Goal: Transaction & Acquisition: Purchase product/service

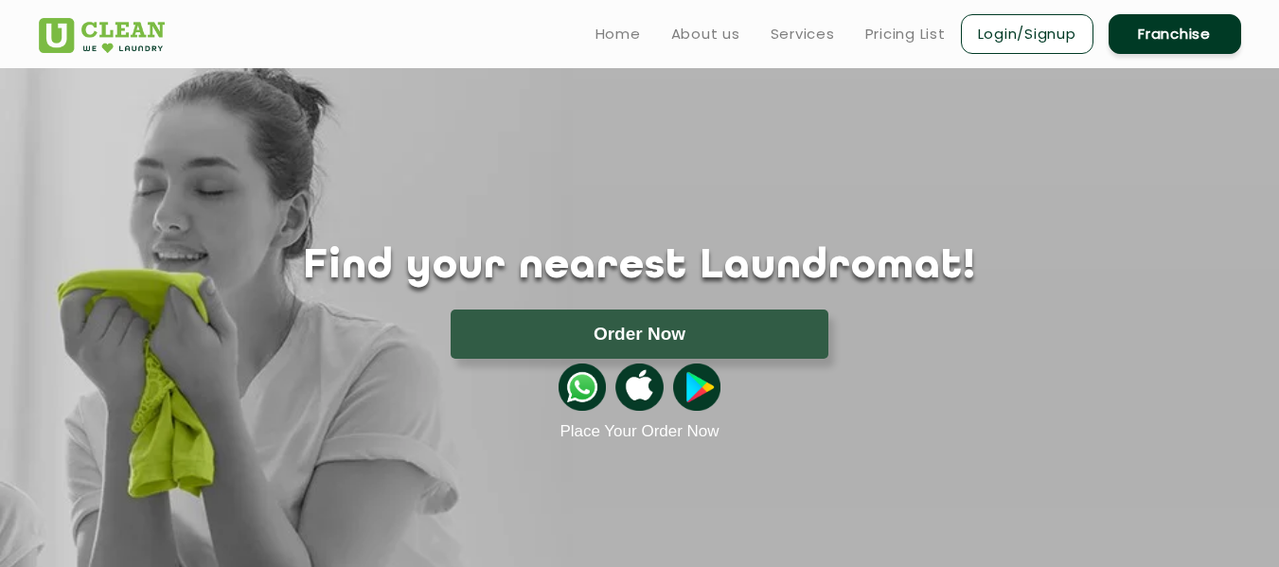
click at [693, 360] on div at bounding box center [640, 387] width 1231 height 57
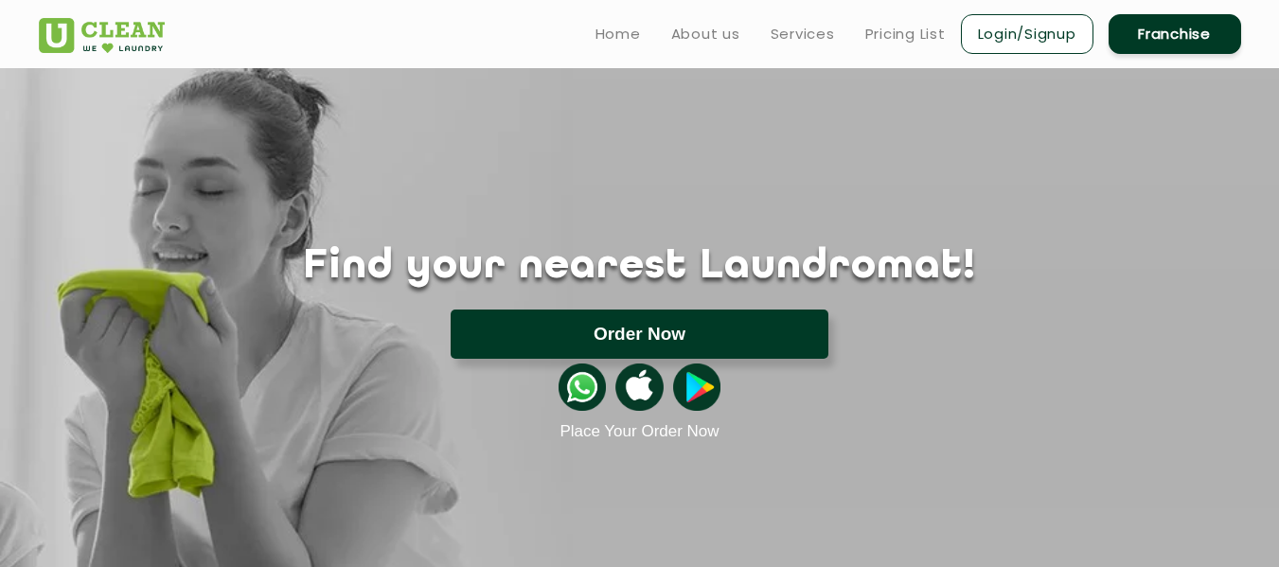
click at [660, 346] on button "Order Now" at bounding box center [640, 334] width 378 height 49
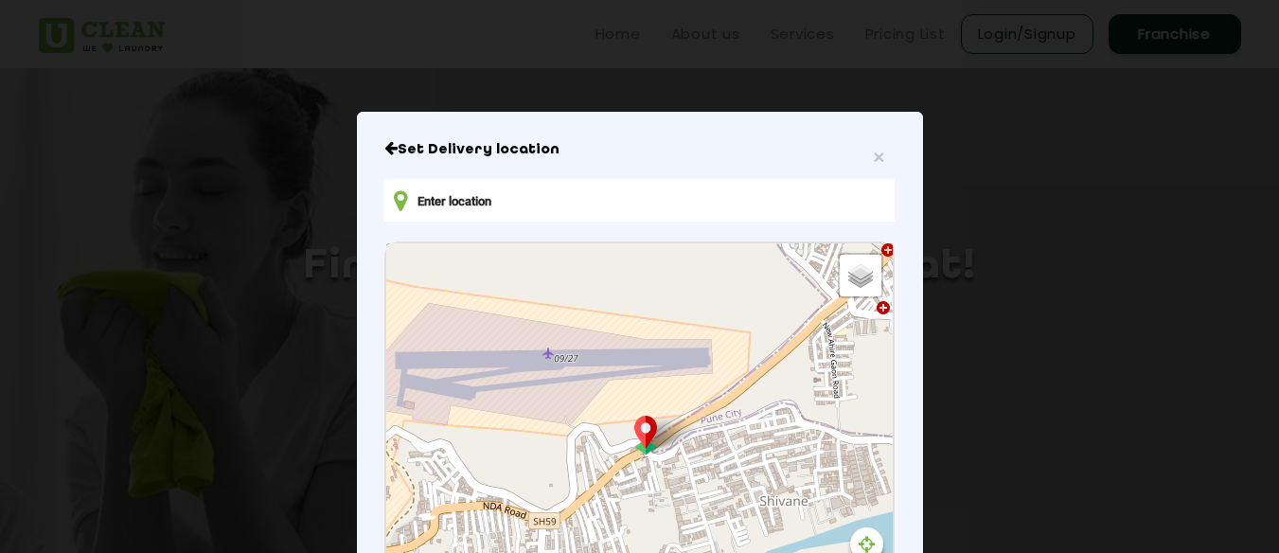
type input "[GEOGRAPHIC_DATA], [GEOGRAPHIC_DATA]"
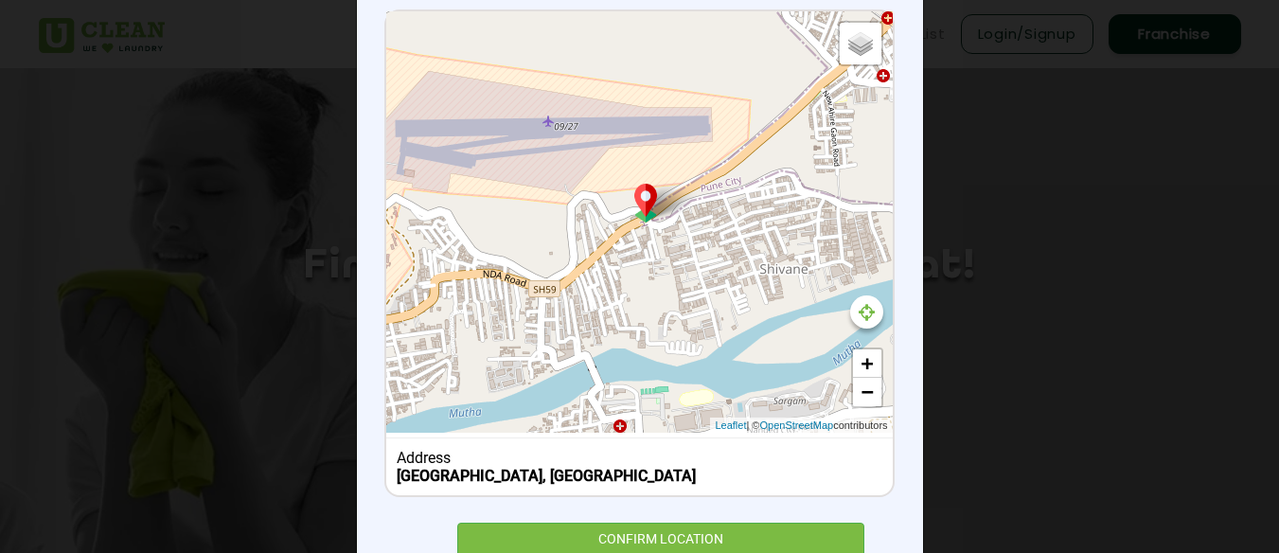
scroll to position [303, 0]
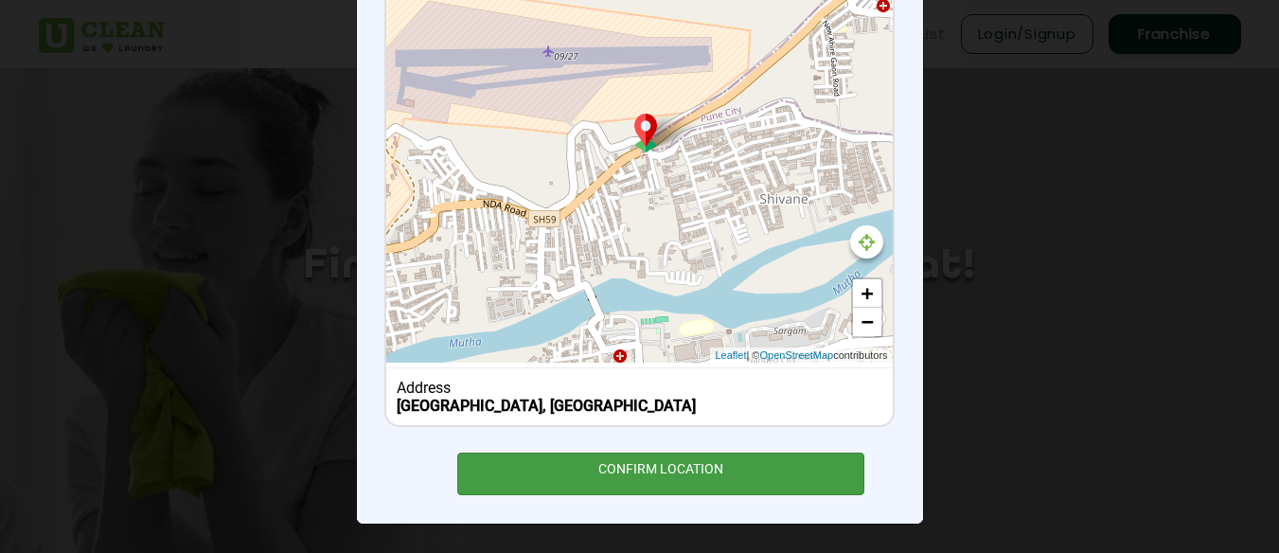
click at [606, 477] on div "CONFIRM LOCATION" at bounding box center [661, 474] width 408 height 43
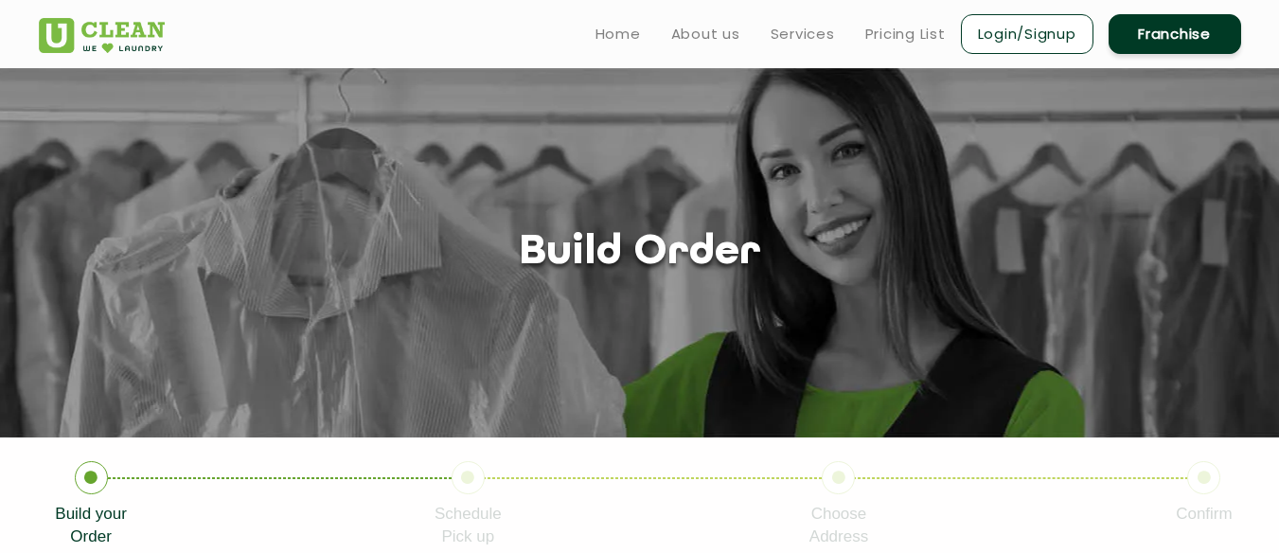
click at [83, 488] on icon at bounding box center [91, 477] width 33 height 33
click at [448, 323] on section "Build order" at bounding box center [639, 252] width 1279 height 369
click at [616, 259] on h1 "Build order" at bounding box center [640, 253] width 242 height 48
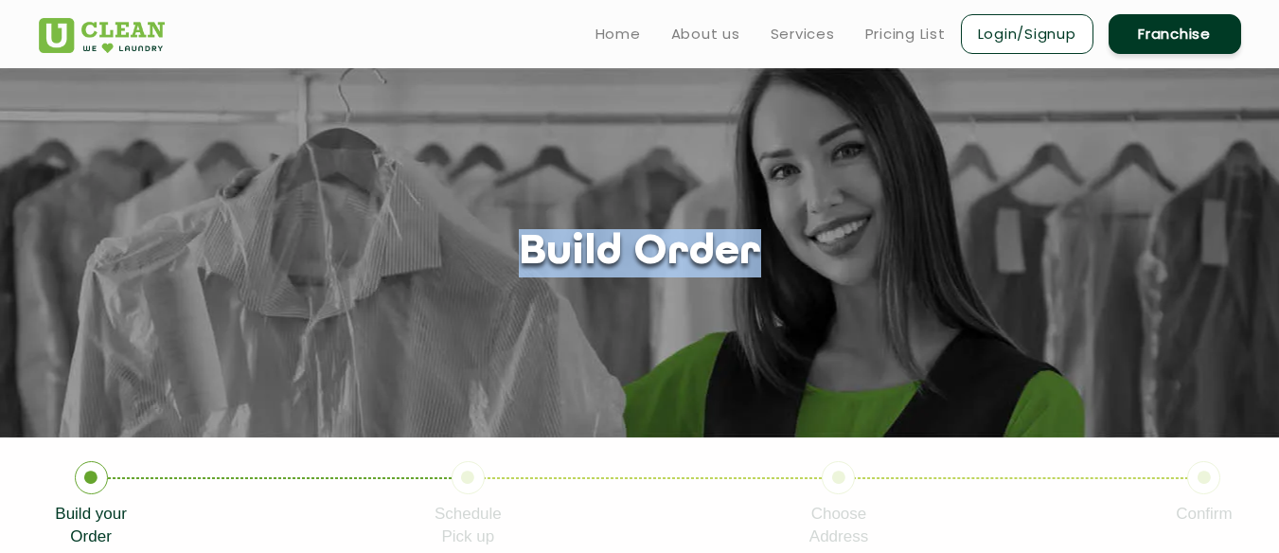
click at [616, 259] on h1 "Build order" at bounding box center [640, 253] width 242 height 48
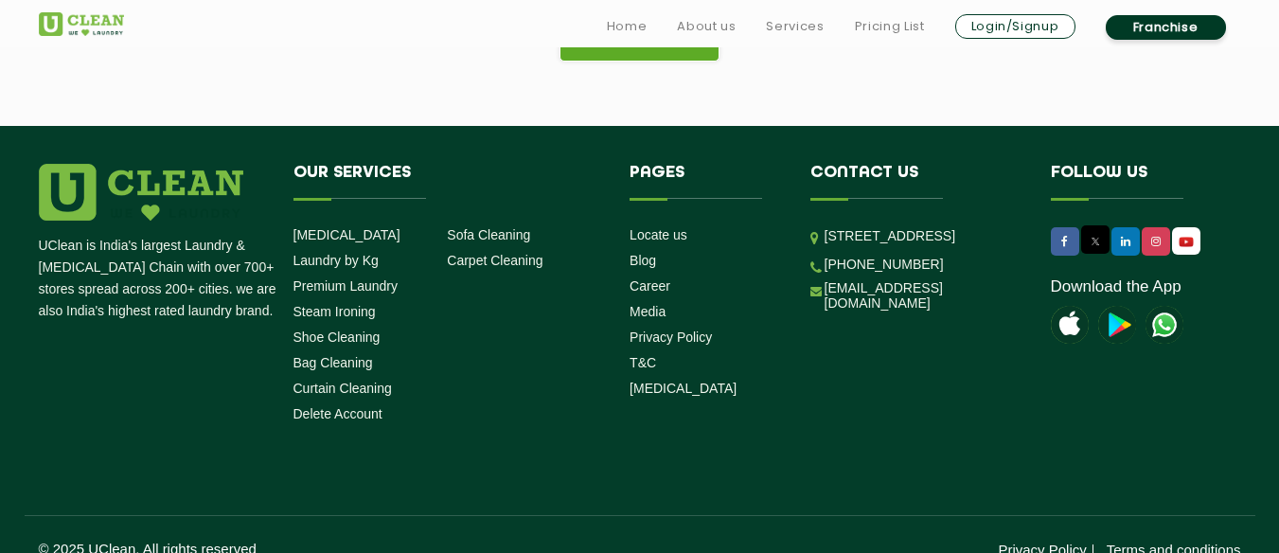
scroll to position [684, 0]
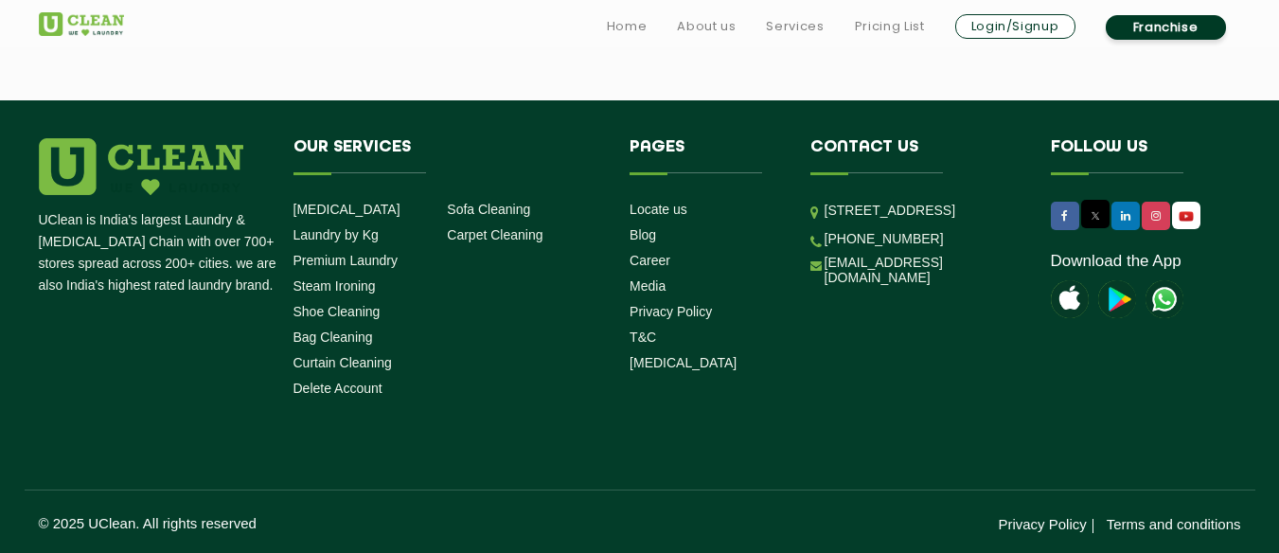
click at [616, 259] on li "Pages Locate us Blog Career Media Privacy Policy T&C [MEDICAL_DATA]" at bounding box center [706, 258] width 181 height 241
click at [332, 205] on link "[MEDICAL_DATA]" at bounding box center [347, 209] width 107 height 15
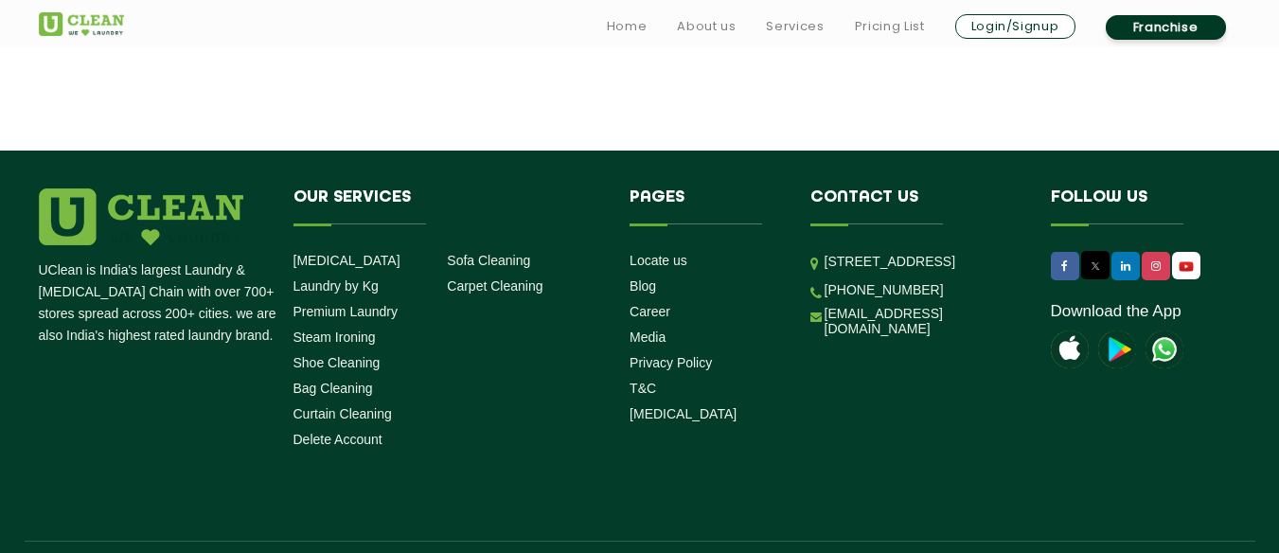
scroll to position [3011, 0]
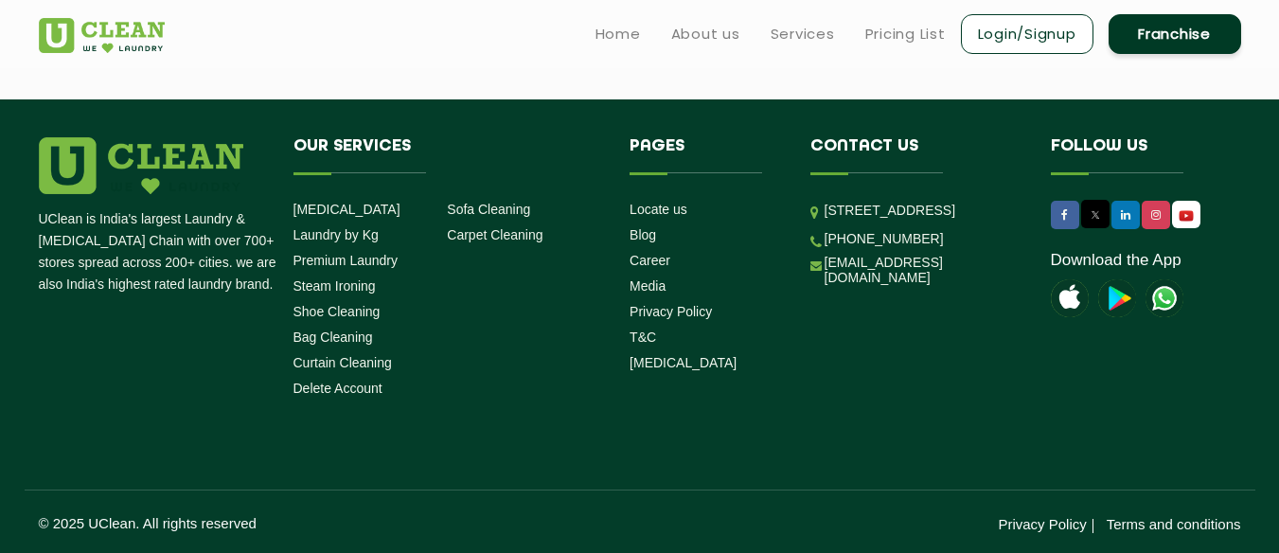
scroll to position [684, 0]
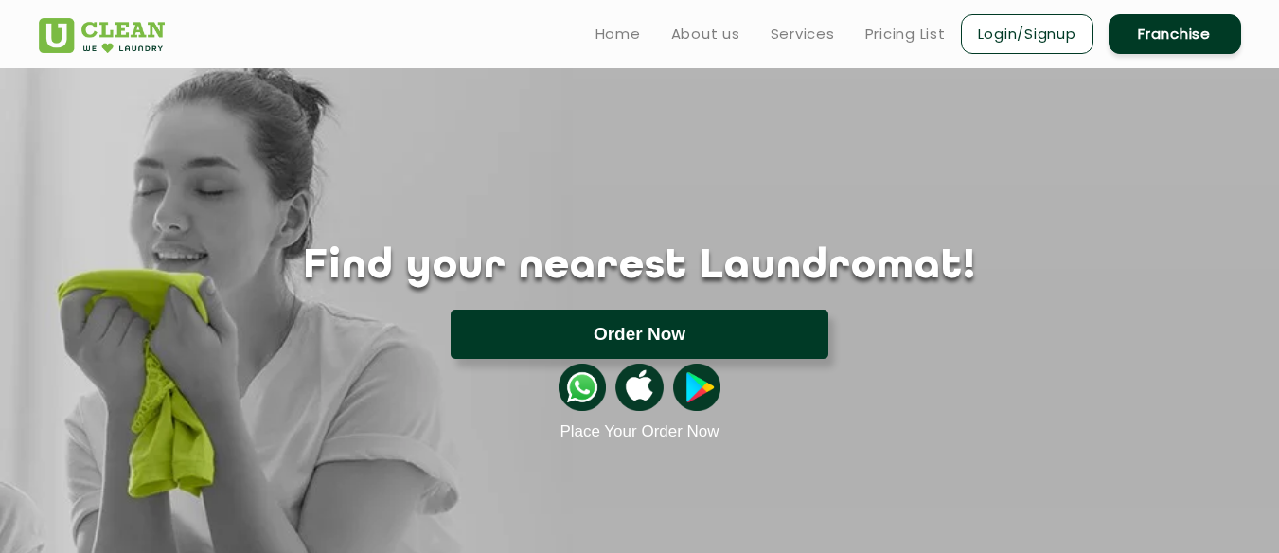
click at [638, 339] on button "Order Now" at bounding box center [640, 334] width 378 height 49
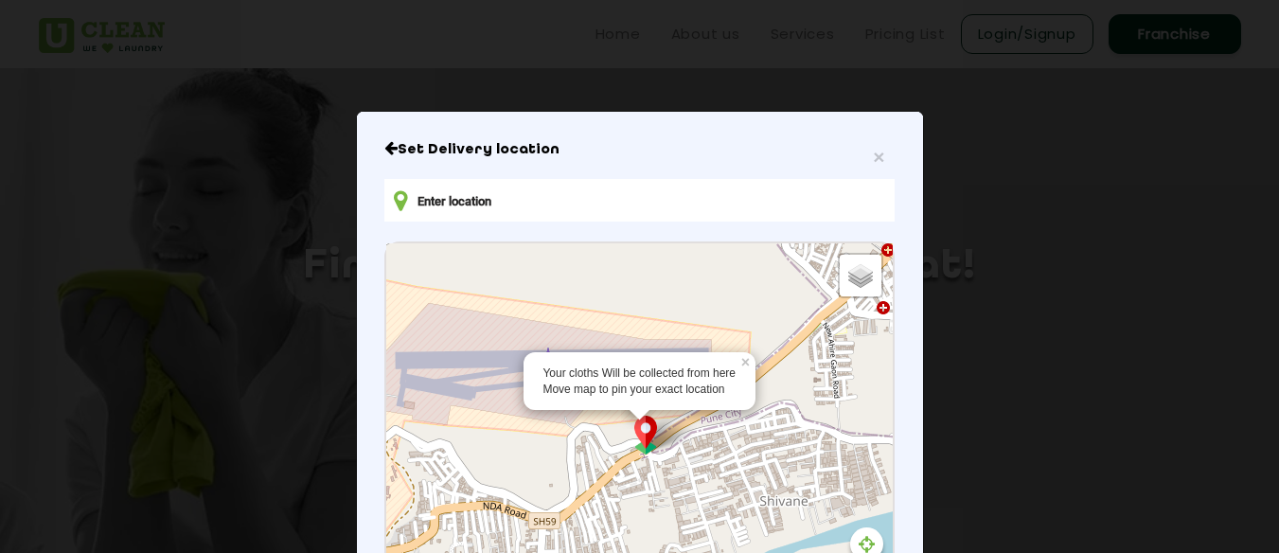
type input "[GEOGRAPHIC_DATA], [GEOGRAPHIC_DATA]"
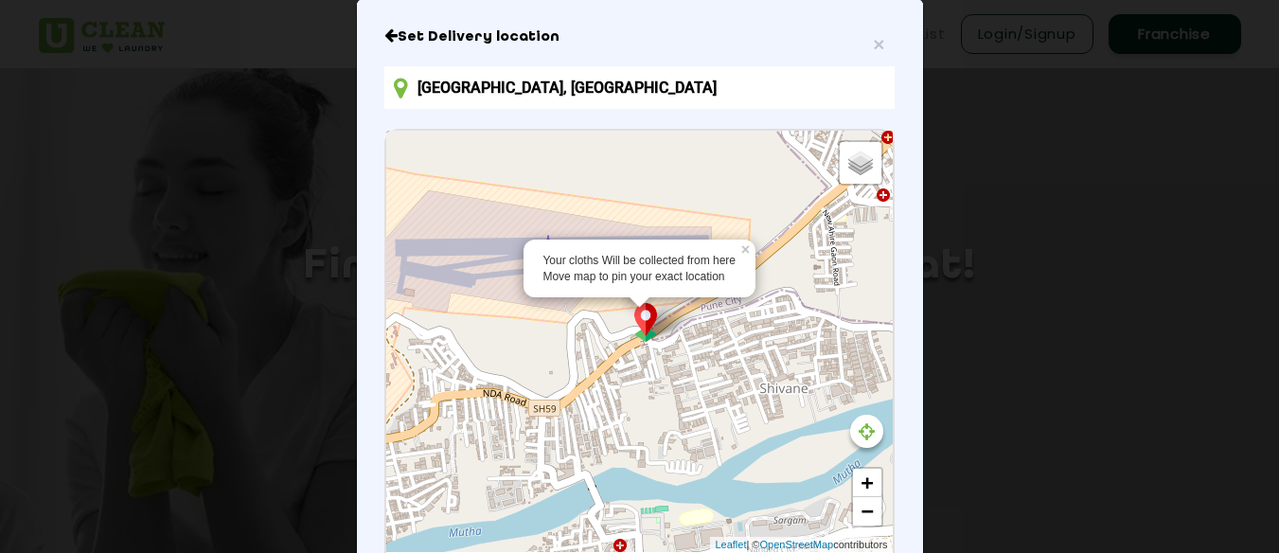
click at [644, 452] on div "Your cloths Will be collected from here Move map to pin your exact location × D…" at bounding box center [639, 341] width 506 height 421
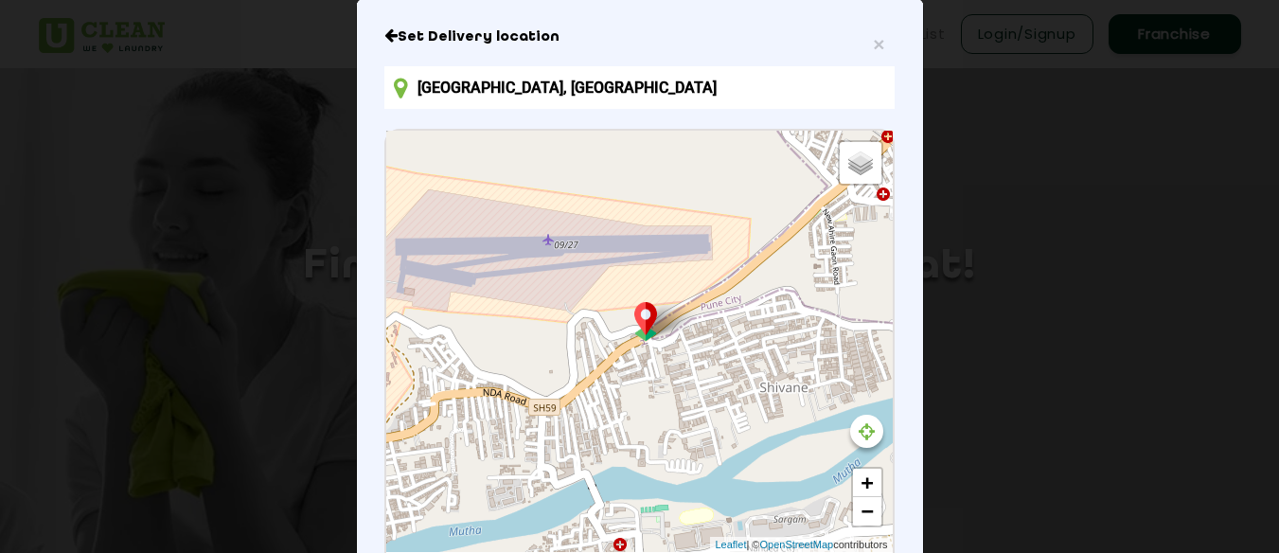
scroll to position [303, 0]
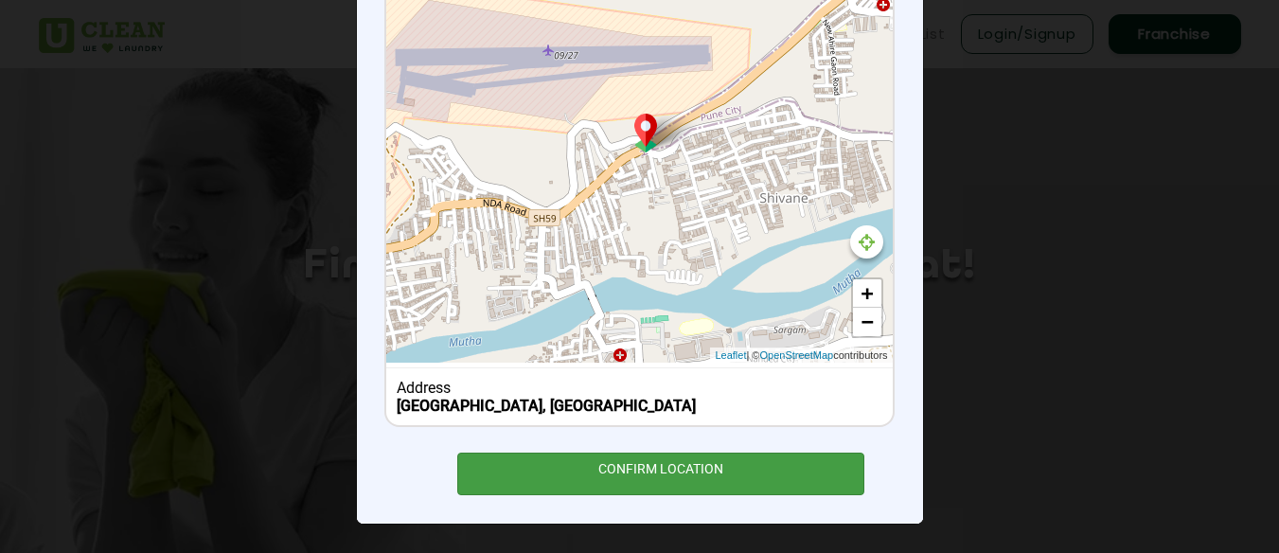
click at [696, 455] on div "CONFIRM LOCATION" at bounding box center [661, 474] width 408 height 43
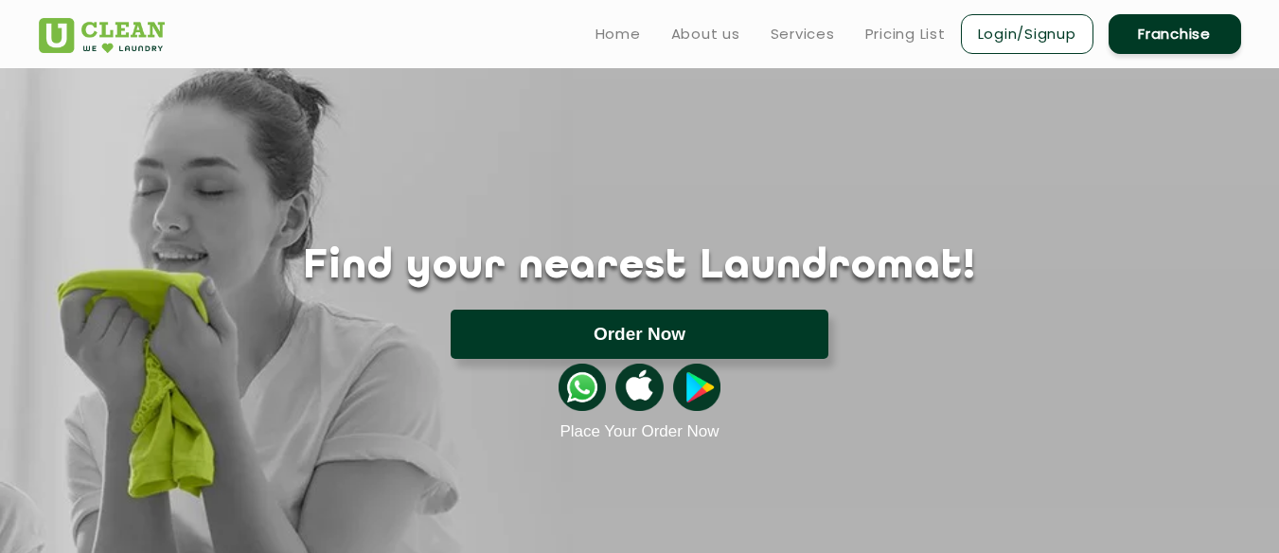
click at [611, 320] on button "Order Now" at bounding box center [640, 334] width 378 height 49
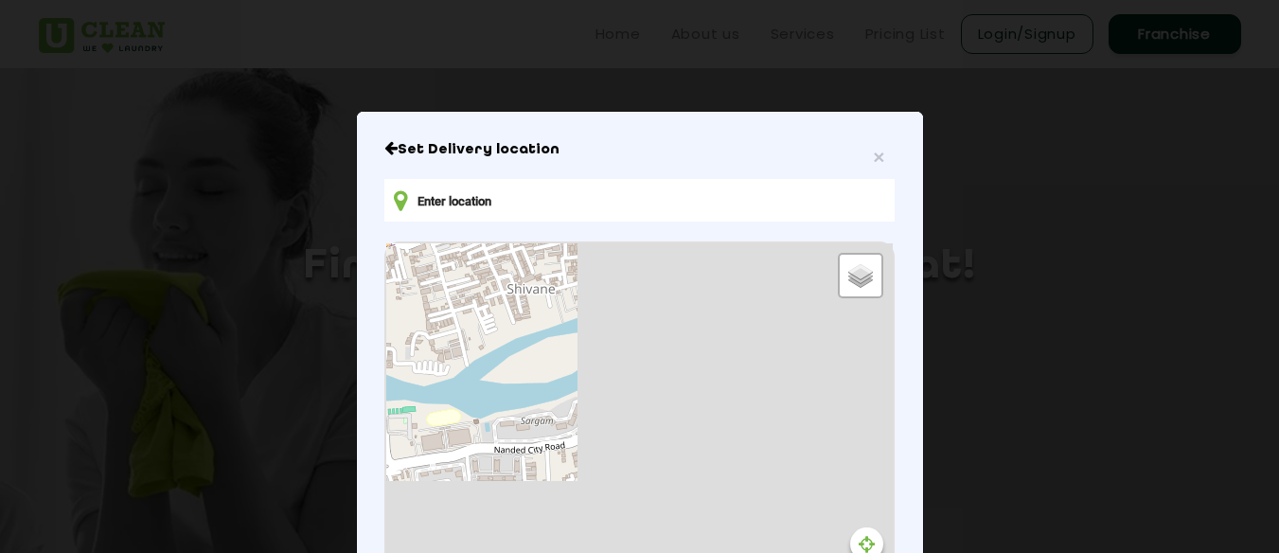
click at [476, 210] on input "text" at bounding box center [639, 200] width 510 height 43
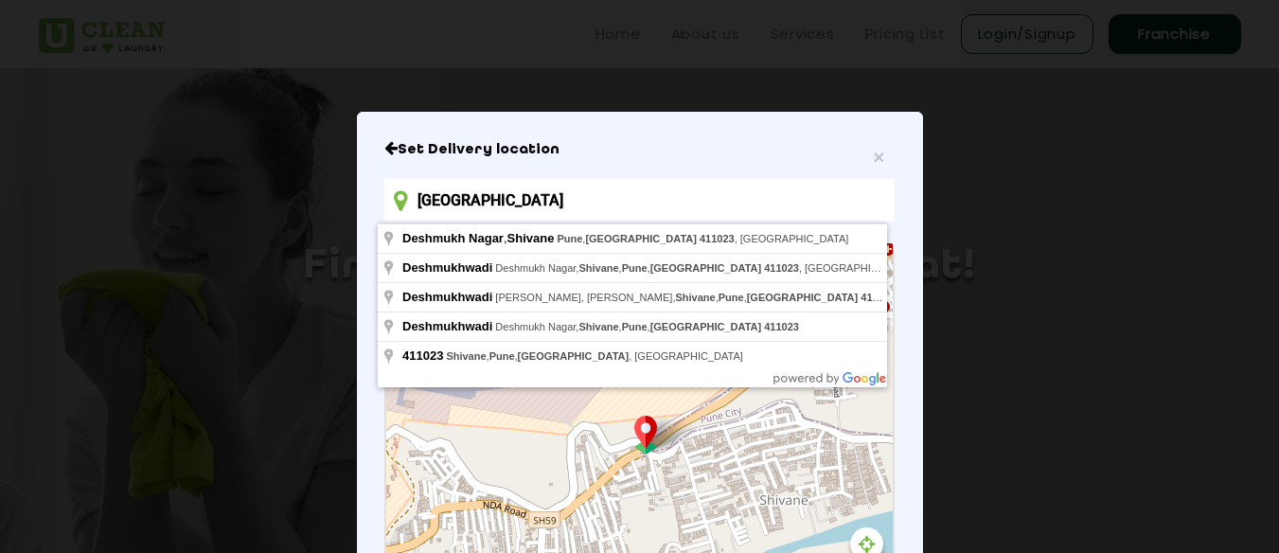
click at [773, 206] on input "[GEOGRAPHIC_DATA]" at bounding box center [639, 200] width 510 height 43
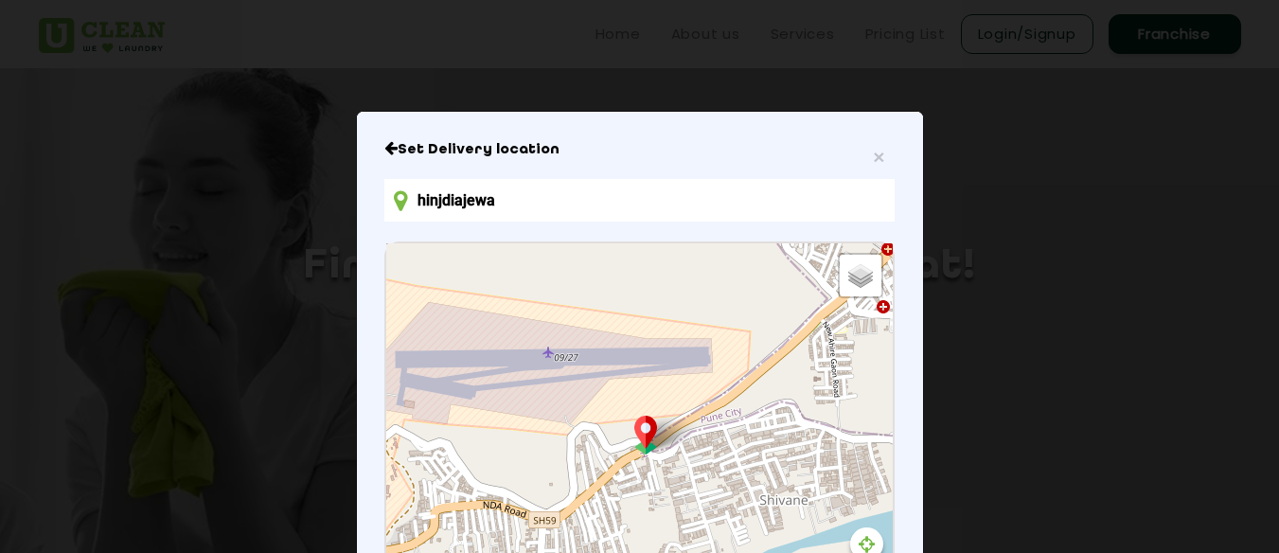
click at [578, 206] on input "hinjdiajewa" at bounding box center [639, 200] width 510 height 43
type input "h"
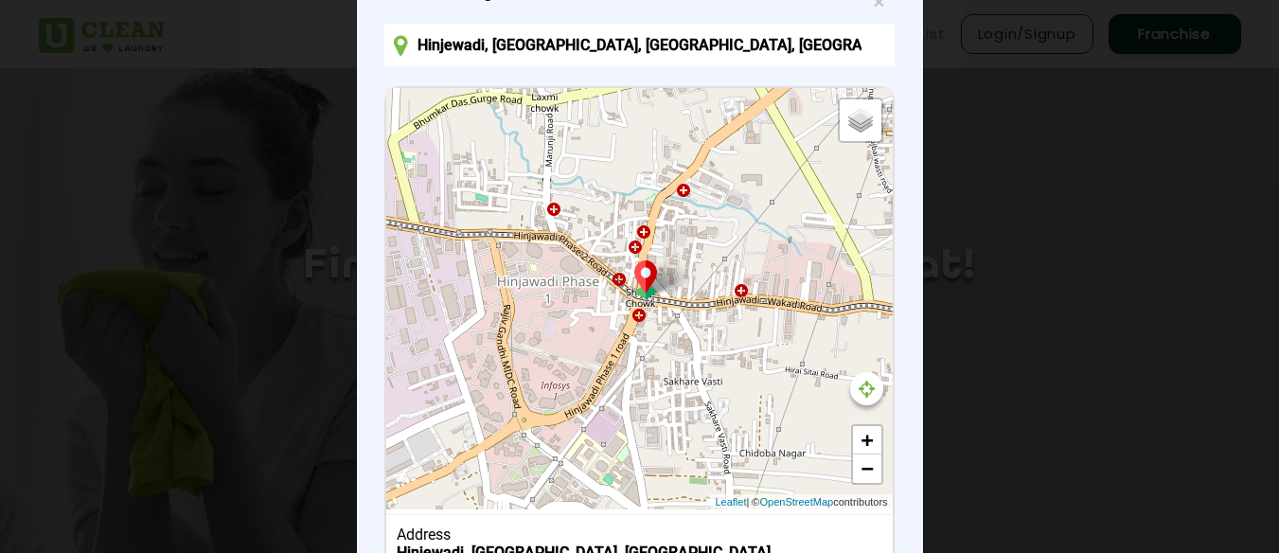
scroll to position [156, 0]
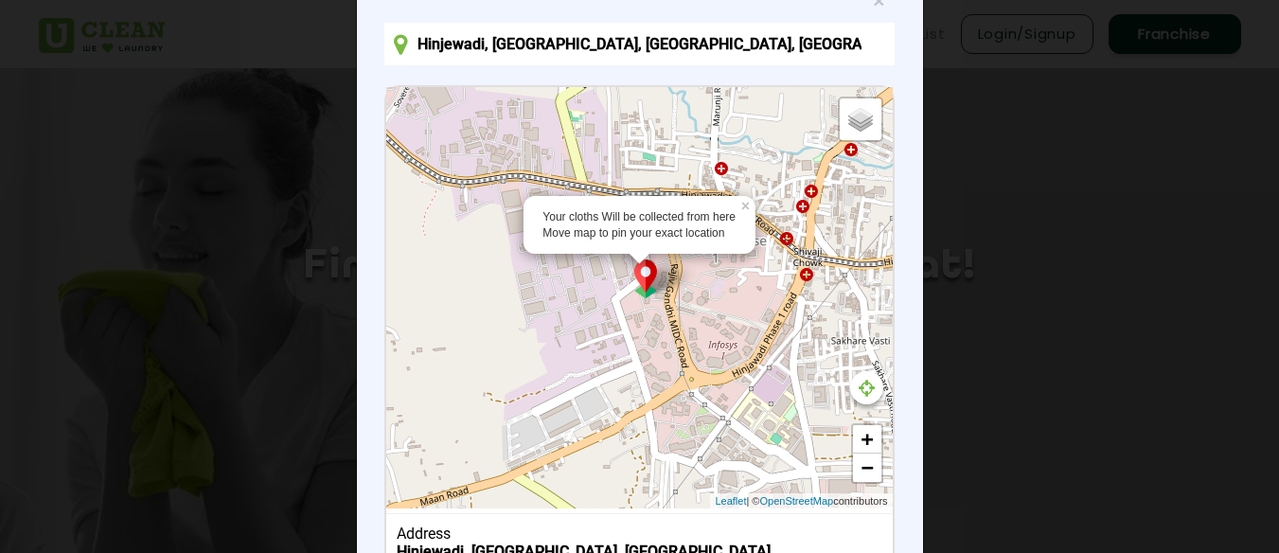
drag, startPoint x: 644, startPoint y: 277, endPoint x: 816, endPoint y: 236, distance: 177.3
click at [816, 236] on div "Your cloths Will be collected from here Move map to pin your exact location × D…" at bounding box center [639, 297] width 506 height 421
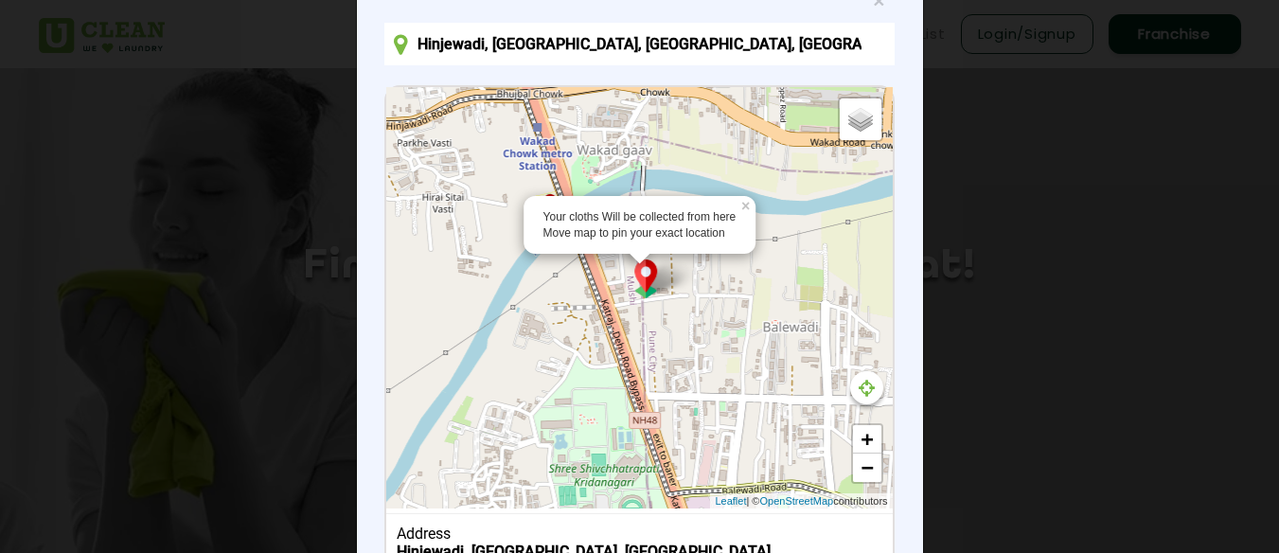
drag, startPoint x: 696, startPoint y: 277, endPoint x: 21, endPoint y: 131, distance: 690.8
click at [21, 131] on div "× Set Delivery location [GEOGRAPHIC_DATA], [GEOGRAPHIC_DATA], [GEOGRAPHIC_DATA]…" at bounding box center [639, 276] width 1279 height 553
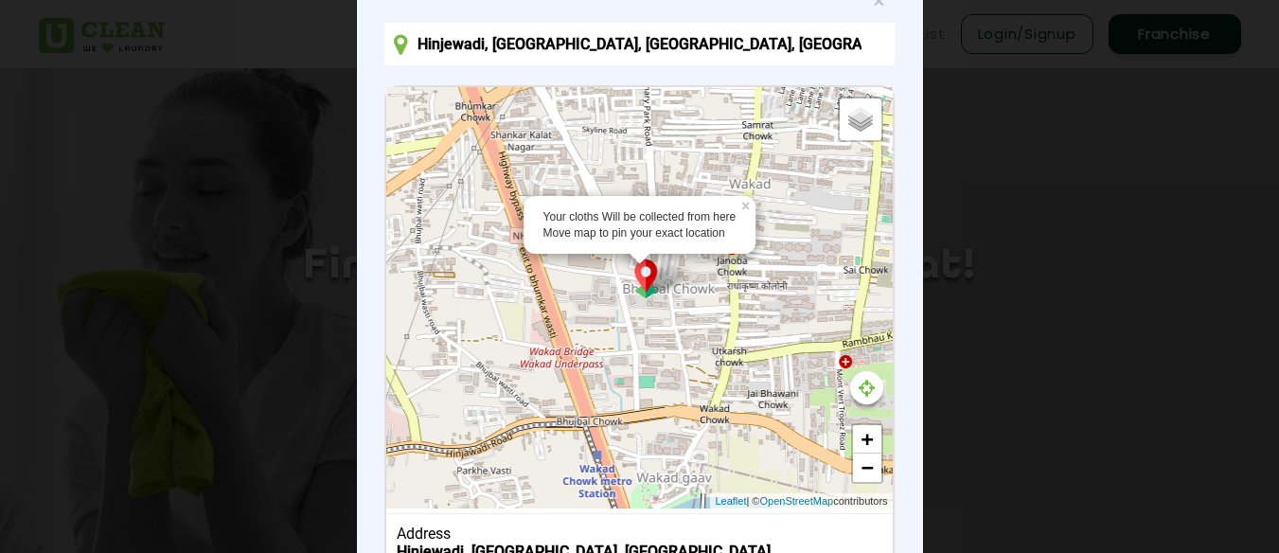
drag, startPoint x: 477, startPoint y: 300, endPoint x: 527, endPoint y: 612, distance: 315.6
click at [527, 553] on html "Home About us Services Pricing List Login/Signup Franchise Home About us Franch…" at bounding box center [639, 276] width 1279 height 553
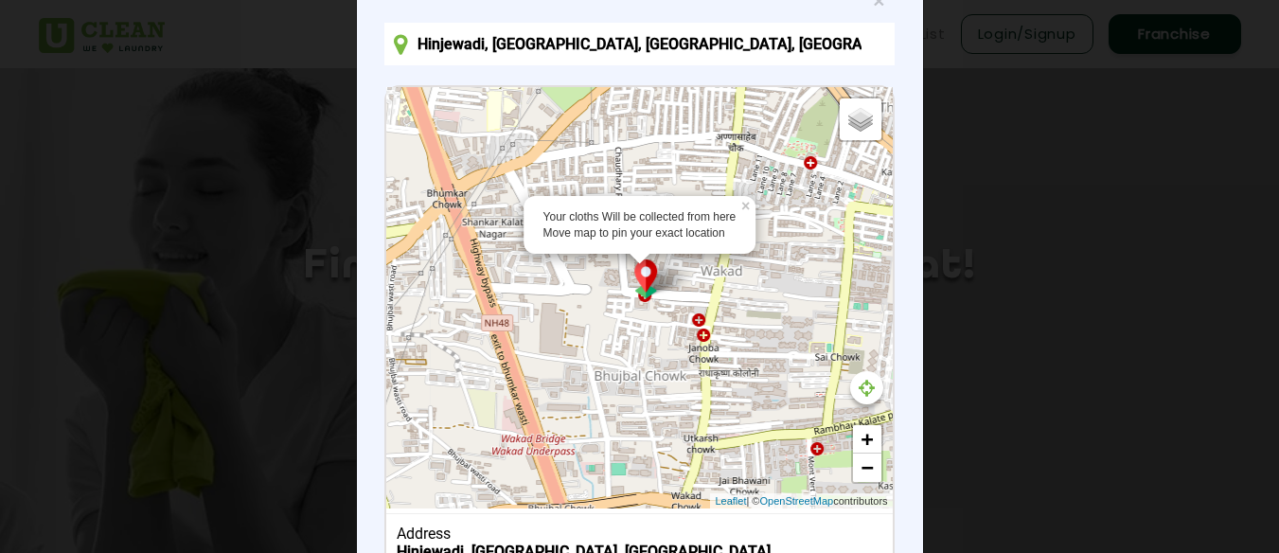
drag, startPoint x: 647, startPoint y: 276, endPoint x: 617, endPoint y: 356, distance: 85.7
click at [617, 356] on div "Your cloths Will be collected from here Move map to pin your exact location × D…" at bounding box center [639, 297] width 506 height 421
click at [643, 278] on img at bounding box center [647, 278] width 36 height 39
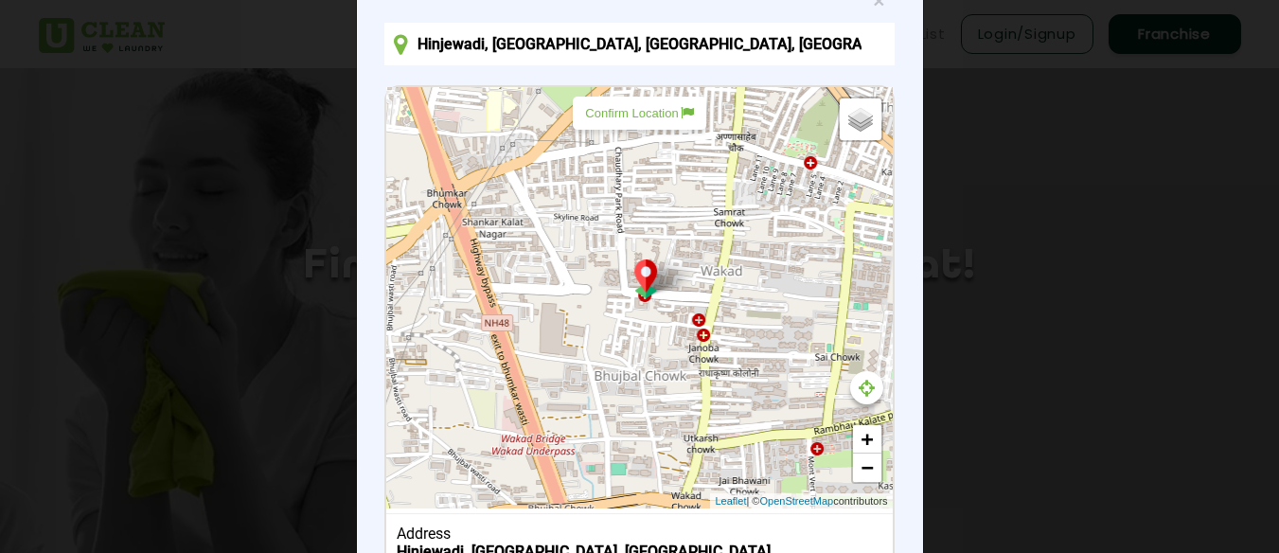
click at [635, 129] on div "Confirm Location" at bounding box center [639, 113] width 133 height 33
type input "JQ26+[STREET_ADDRESS][PERSON_NAME]"
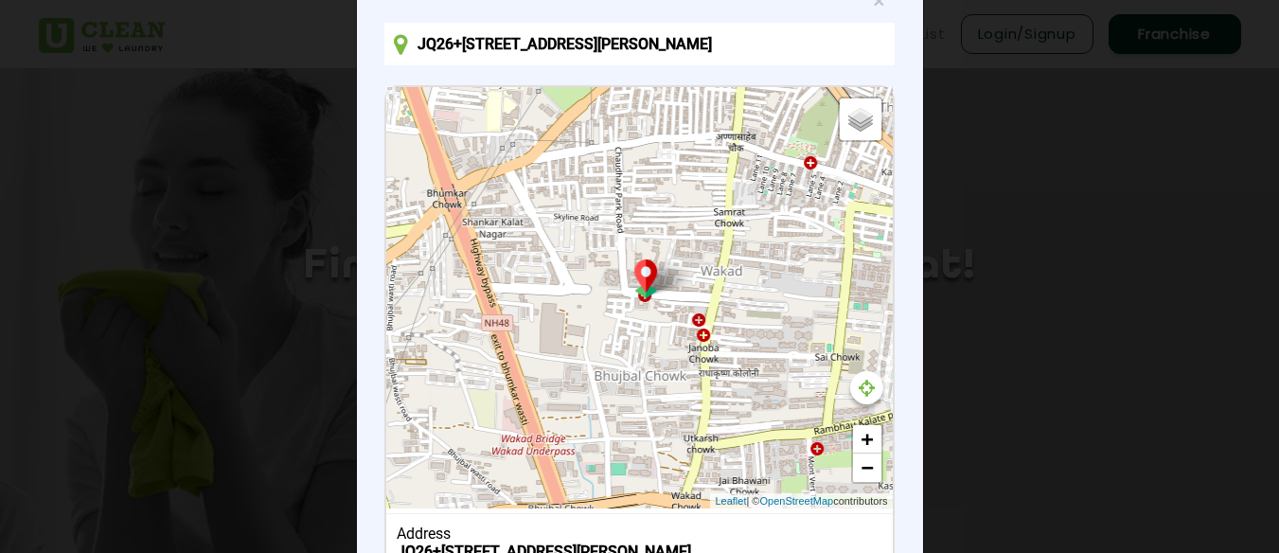
scroll to position [321, 0]
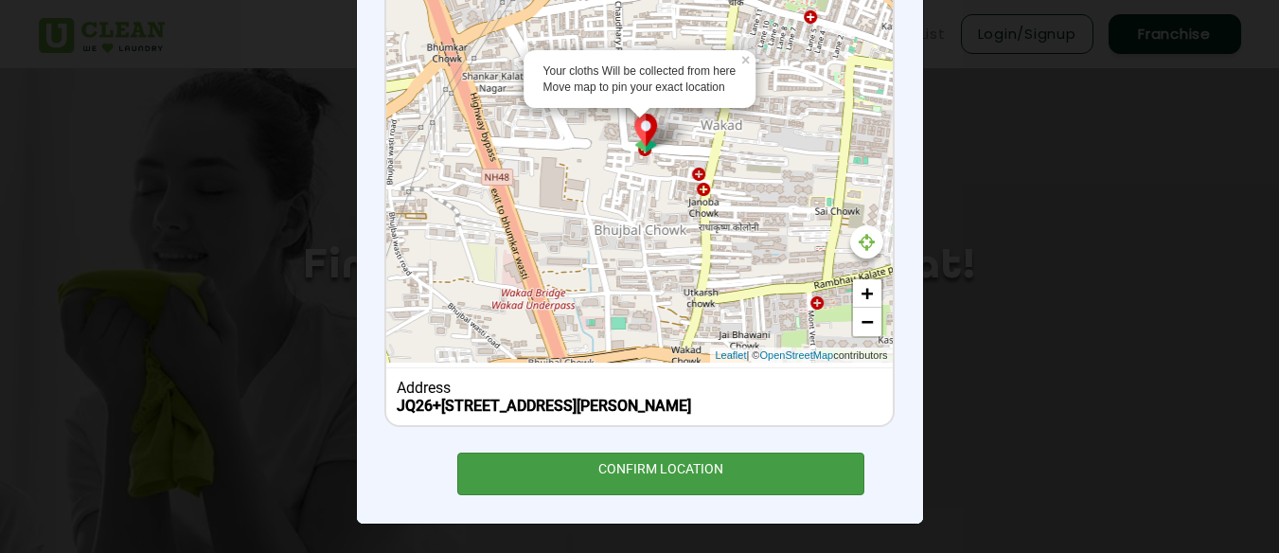
click at [639, 459] on div "CONFIRM LOCATION" at bounding box center [661, 474] width 408 height 43
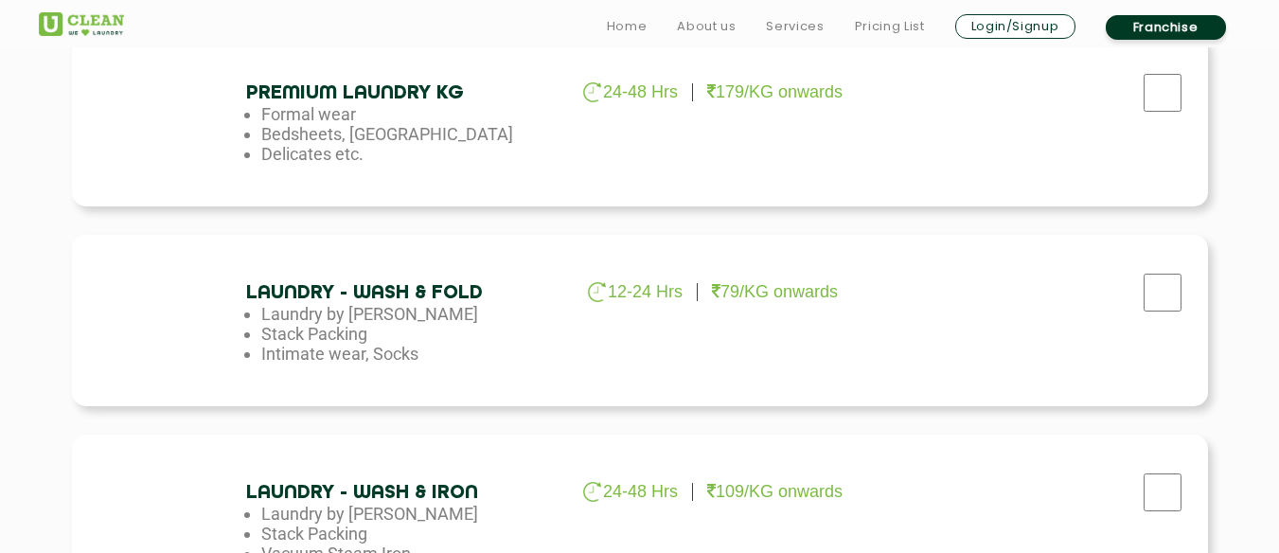
scroll to position [901, 0]
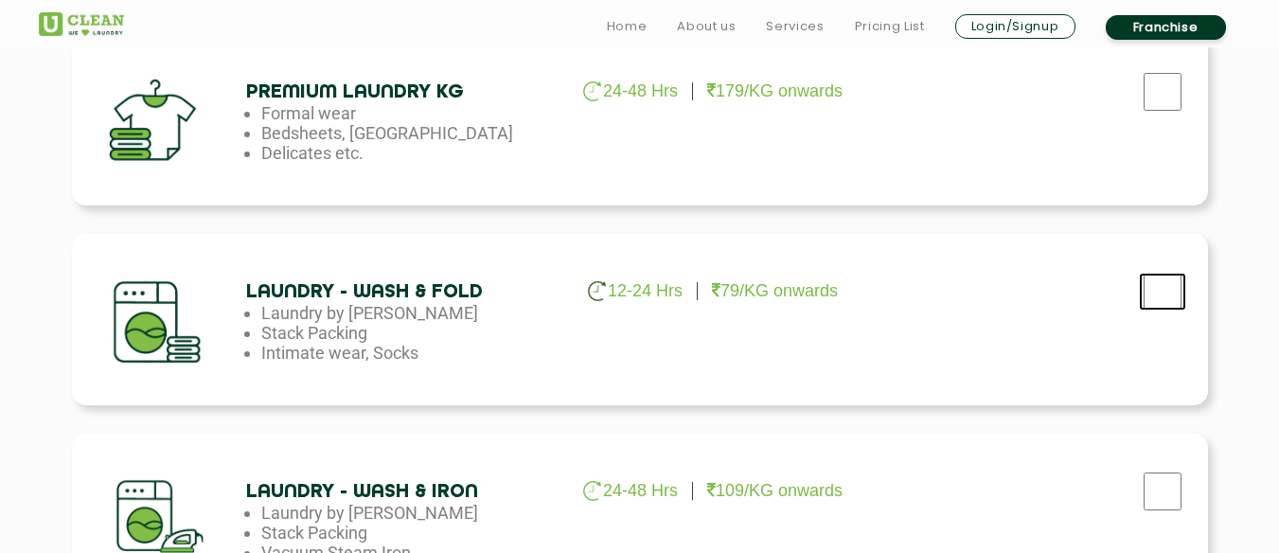
click at [1170, 298] on input "checkbox" at bounding box center [1162, 292] width 47 height 38
click at [615, 312] on div "Laundry - Wash & Fold 12-24 Hrs 79/KG onwards Laundry by Kilo Stack Packing Int…" at bounding box center [640, 319] width 1136 height 171
click at [1148, 285] on input "checkbox" at bounding box center [1162, 292] width 47 height 38
checkbox input "false"
click at [317, 267] on div "Laundry - Wash & Fold 12-24 Hrs 79/KG onwards Laundry by Kilo Stack Packing Int…" at bounding box center [640, 319] width 1136 height 171
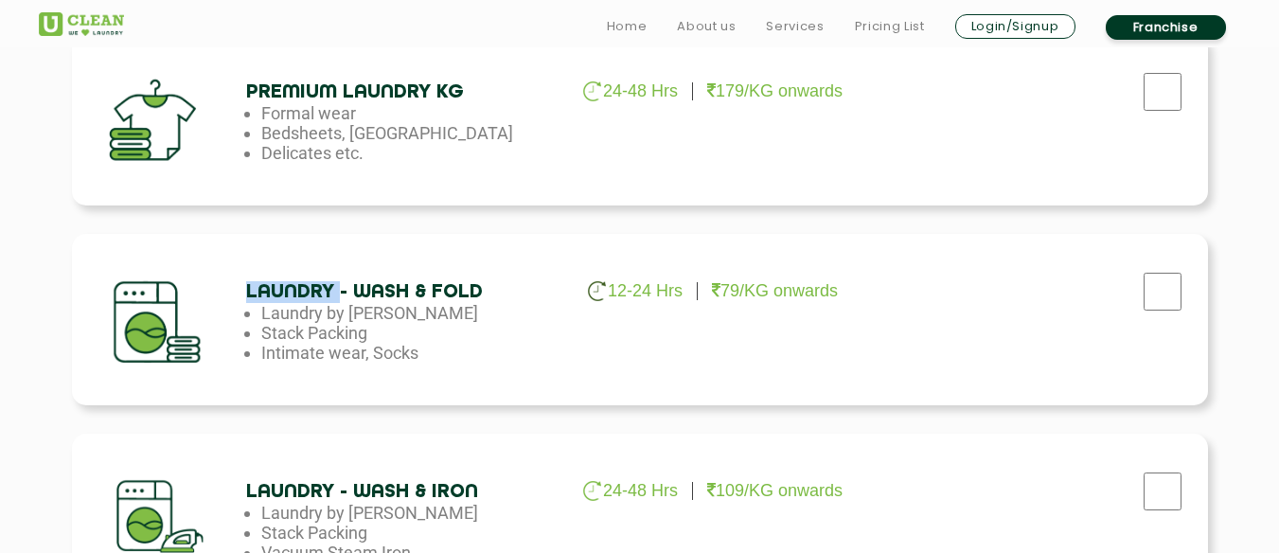
click at [317, 267] on div "Laundry - Wash & Fold 12-24 Hrs 79/KG onwards Laundry by Kilo Stack Packing Int…" at bounding box center [640, 319] width 1136 height 171
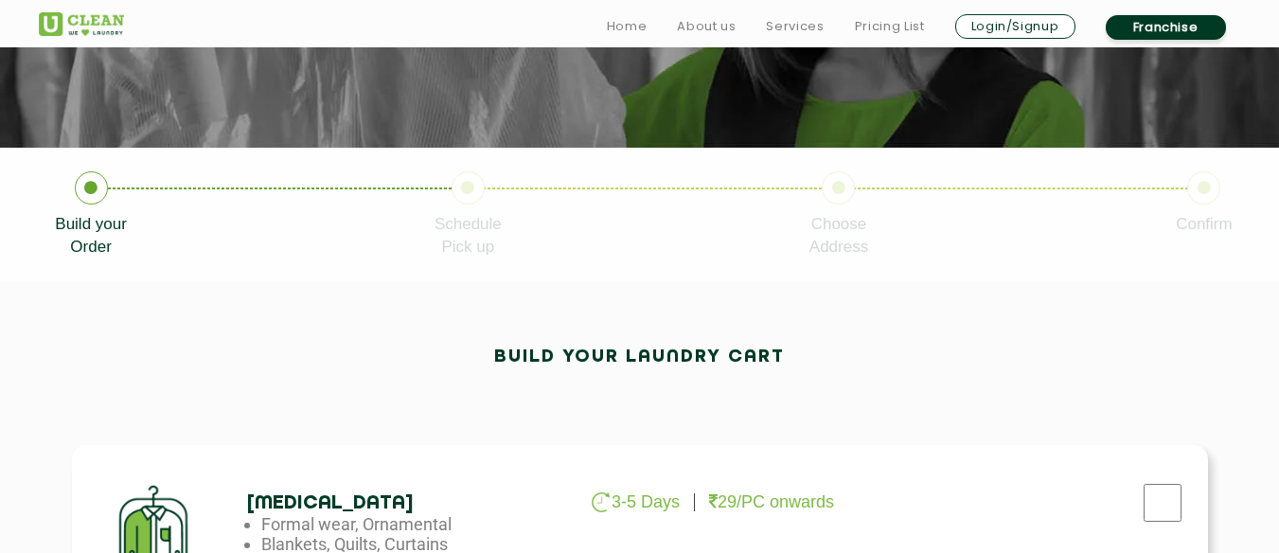
scroll to position [511, 0]
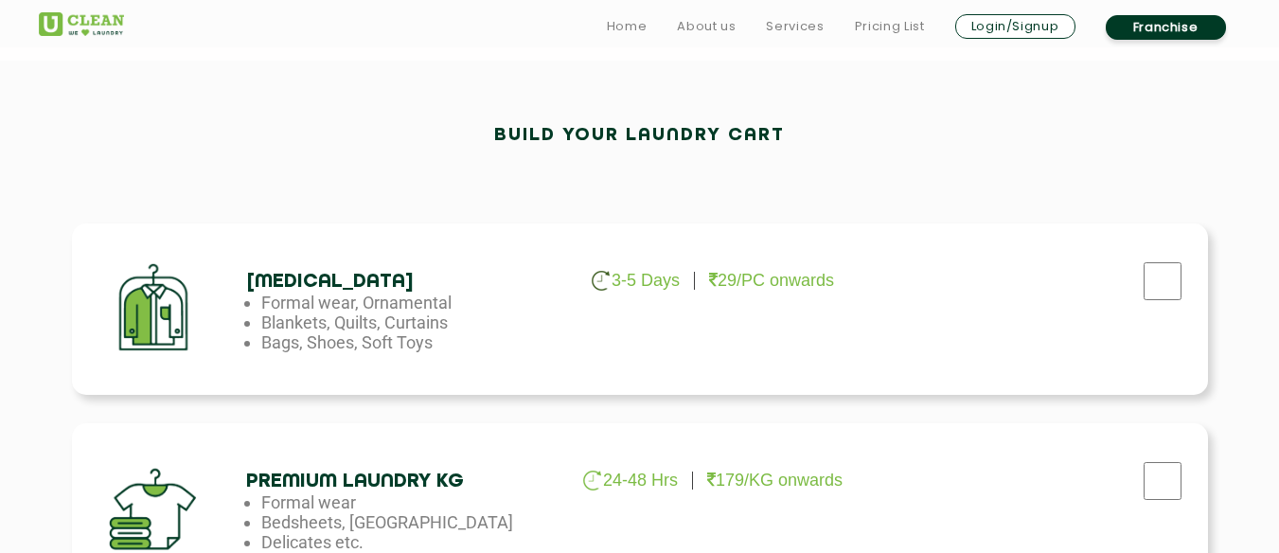
click at [270, 338] on li "Bags, Shoes, Soft Toys" at bounding box center [414, 342] width 307 height 20
click at [684, 268] on div "[MEDICAL_DATA] 3-5 Days 29/PC onwards Formal wear, Ornamental Blankets, Quilts,…" at bounding box center [640, 309] width 1136 height 171
click at [779, 271] on p "29/PC onwards" at bounding box center [771, 281] width 125 height 20
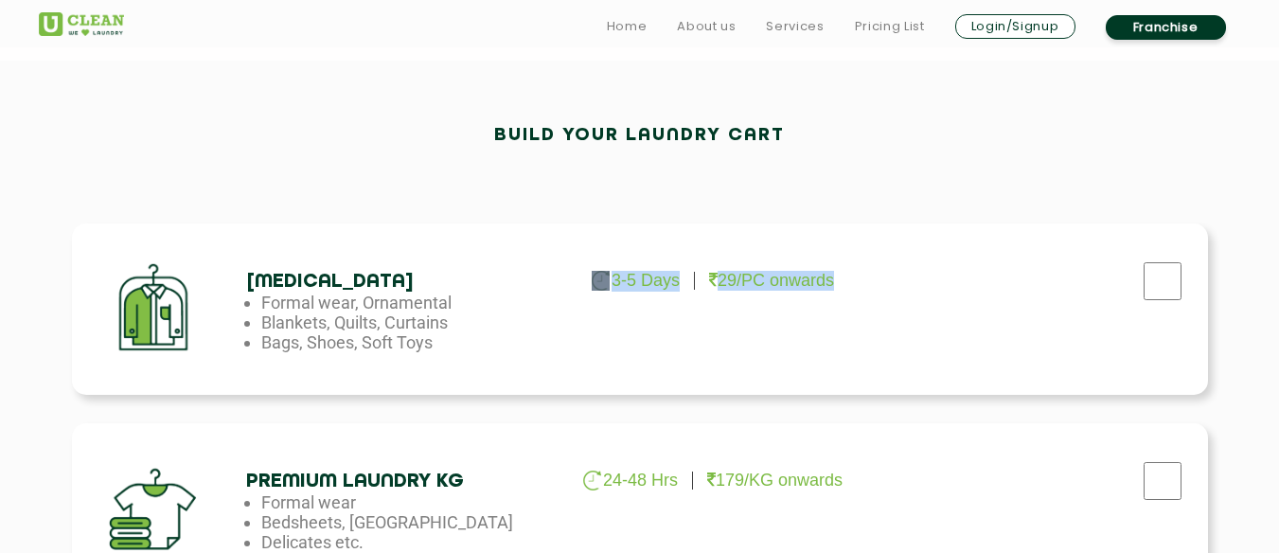
click at [779, 271] on p "29/PC onwards" at bounding box center [771, 281] width 125 height 20
click at [604, 328] on div "[MEDICAL_DATA] 3-5 Days 29/PC onwards Formal wear, Ornamental Blankets, Quilts,…" at bounding box center [640, 309] width 1136 height 171
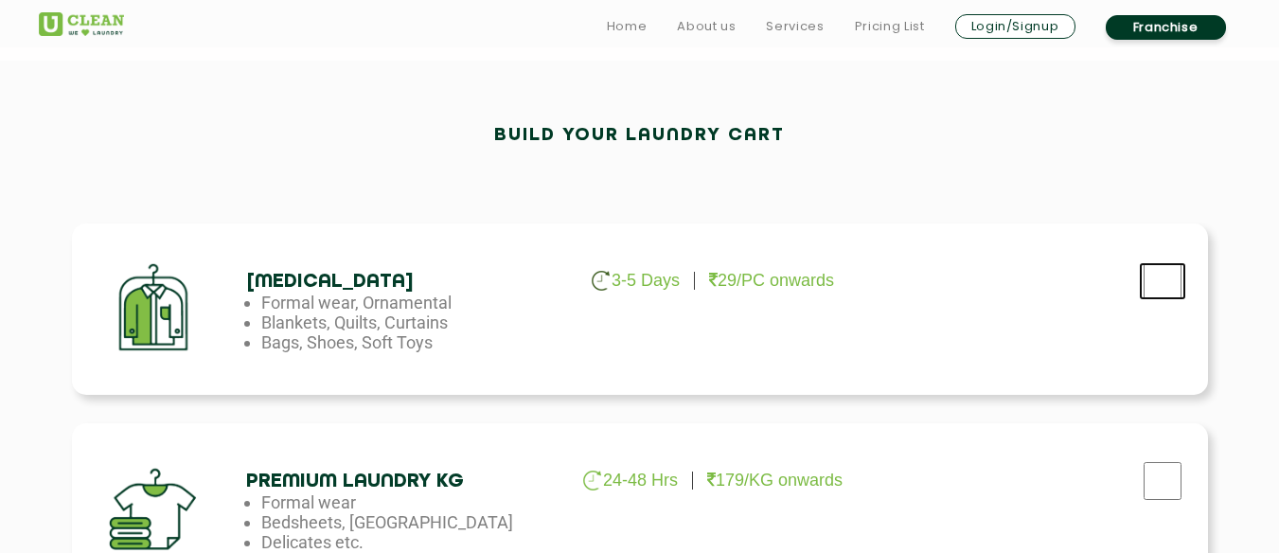
click at [1164, 294] on input "checkbox" at bounding box center [1162, 281] width 47 height 38
checkbox input "true"
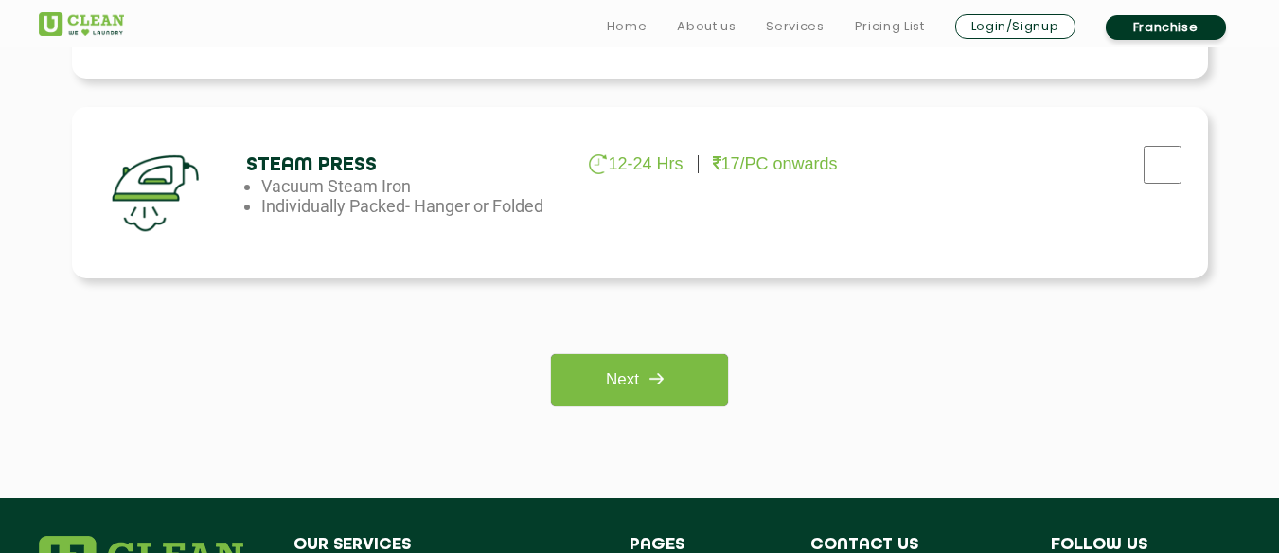
scroll to position [1428, 0]
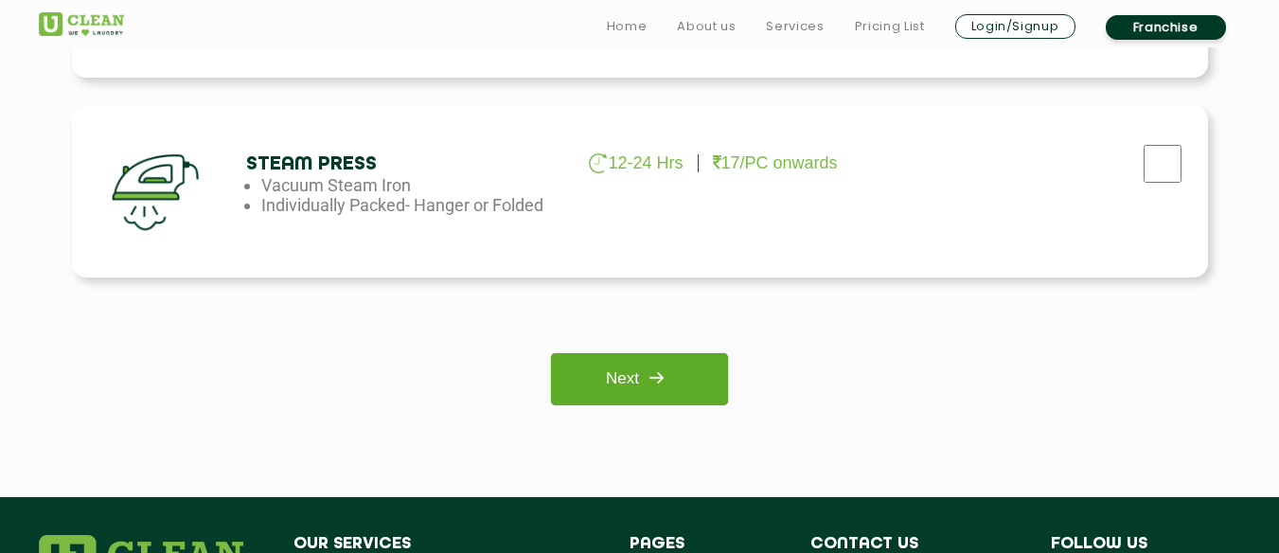
click at [671, 372] on img at bounding box center [656, 378] width 34 height 34
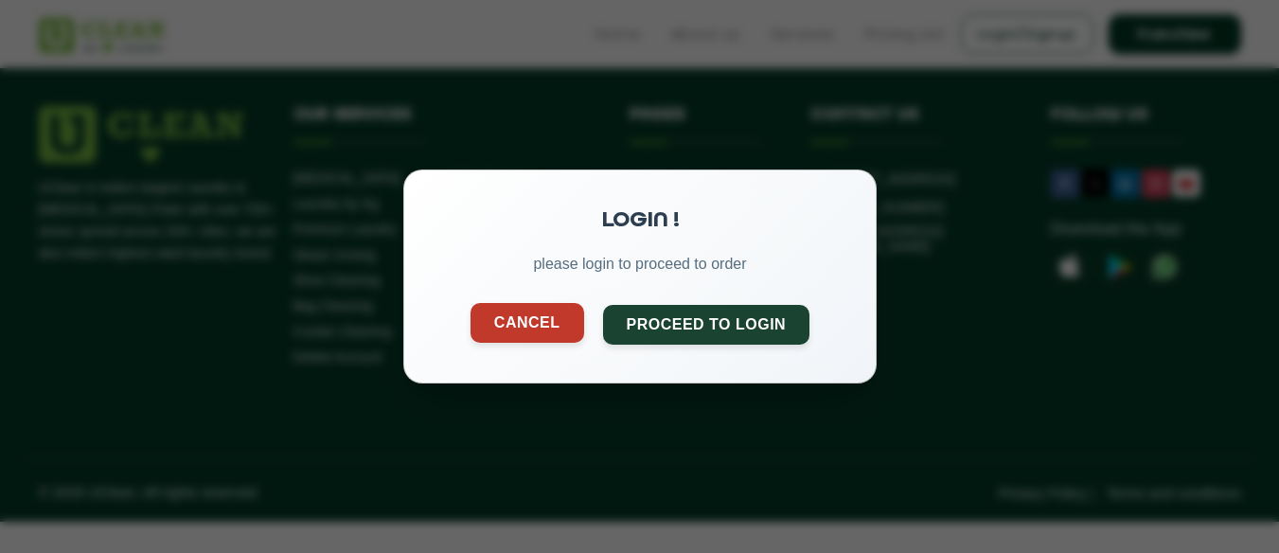
click at [553, 321] on button "Cancel" at bounding box center [527, 323] width 114 height 40
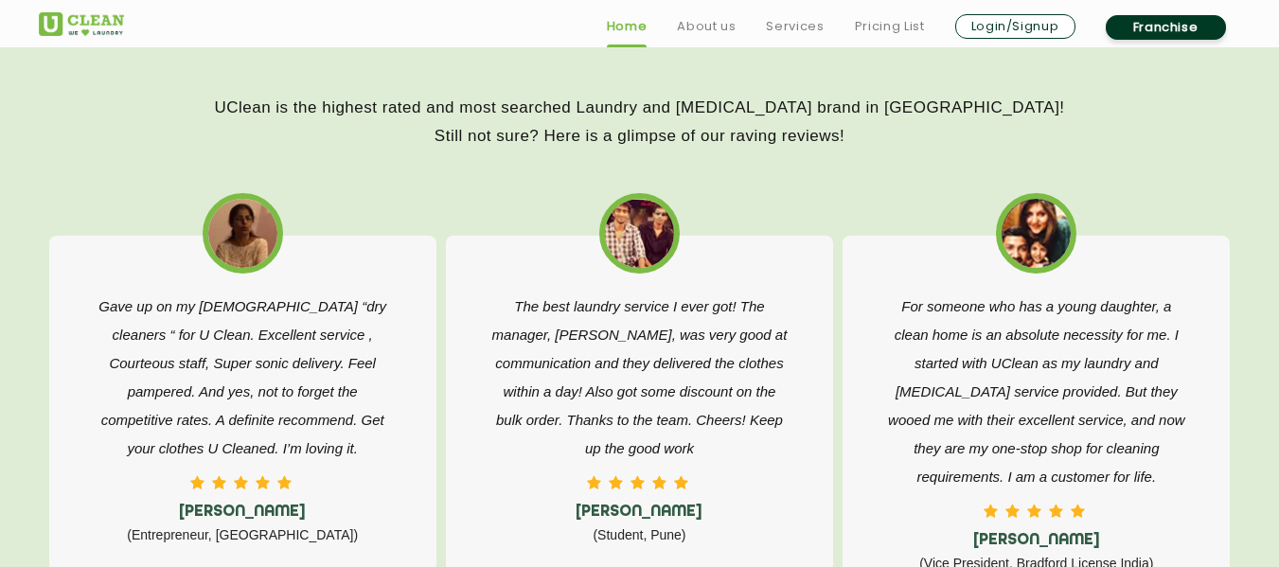
scroll to position [2926, 0]
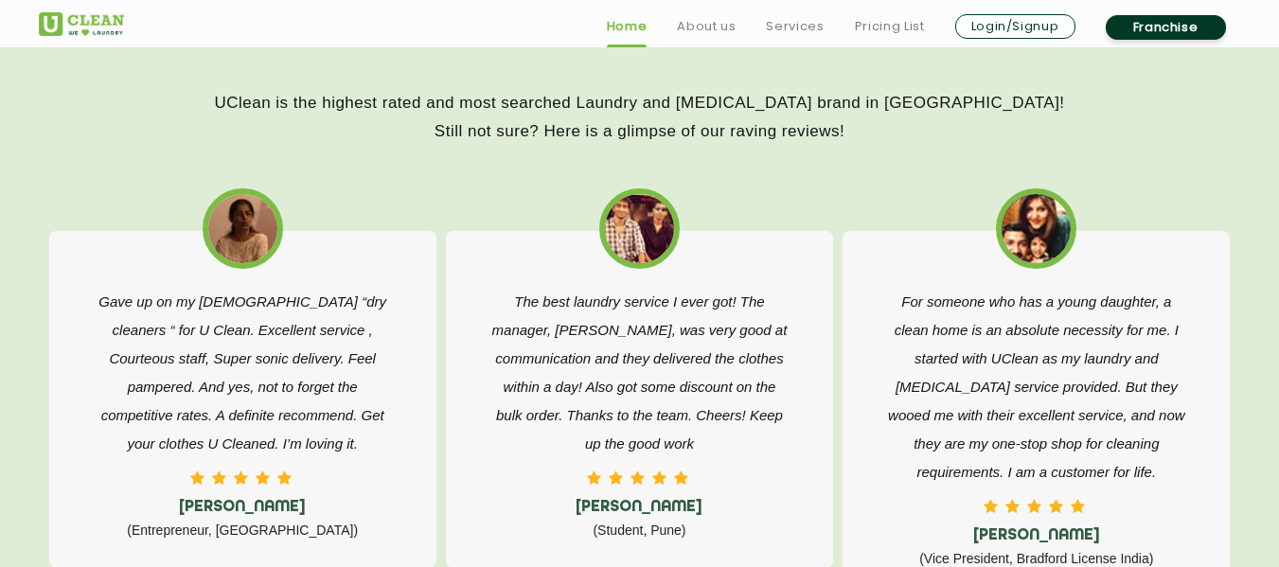
click at [553, 321] on p "The best laundry service I ever got! The manager, [PERSON_NAME], was very good …" at bounding box center [640, 373] width 302 height 170
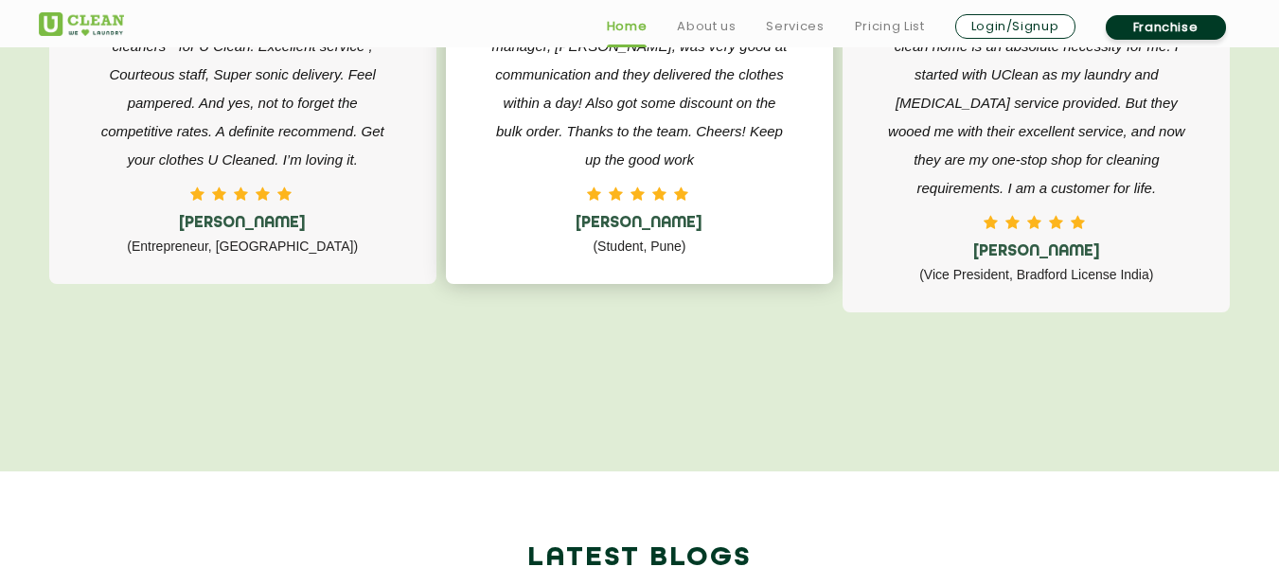
scroll to position [3211, 0]
click at [706, 240] on p "(Student, Pune)" at bounding box center [640, 245] width 302 height 28
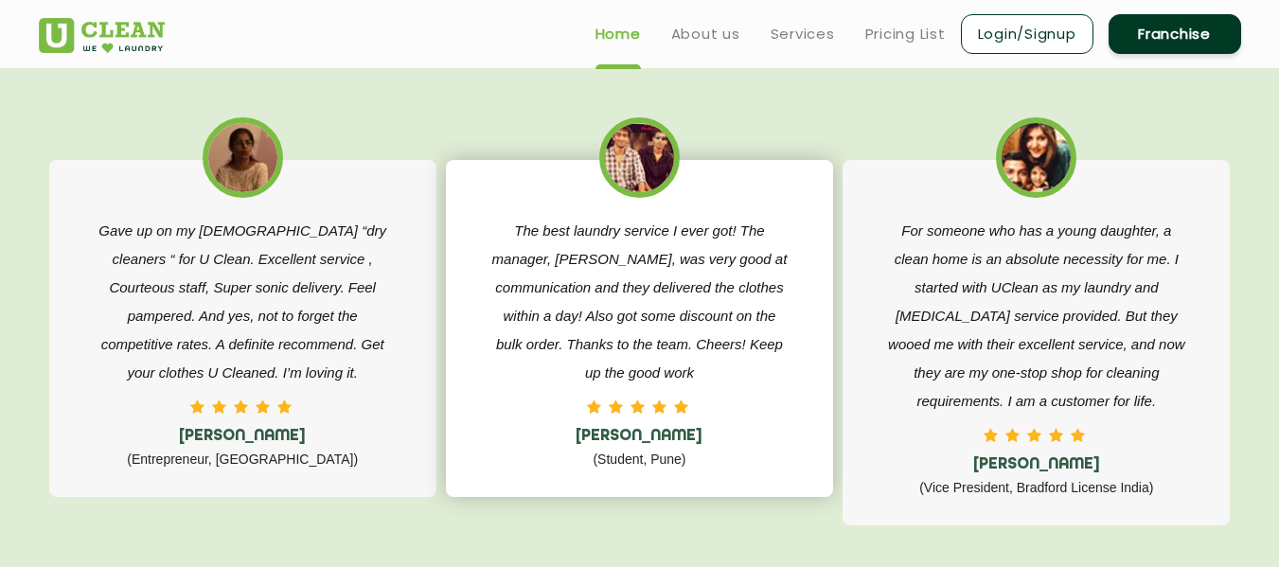
scroll to position [2996, 0]
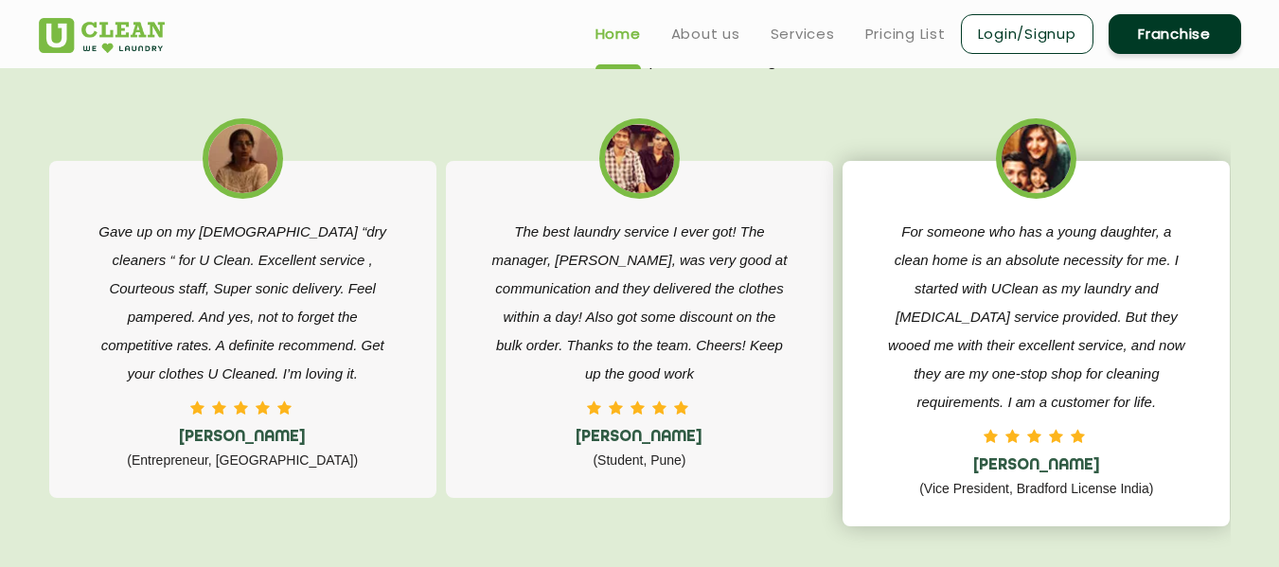
click at [1003, 270] on p "For someone who has a young daughter, a clean home is an absolute necessity for…" at bounding box center [1036, 317] width 302 height 199
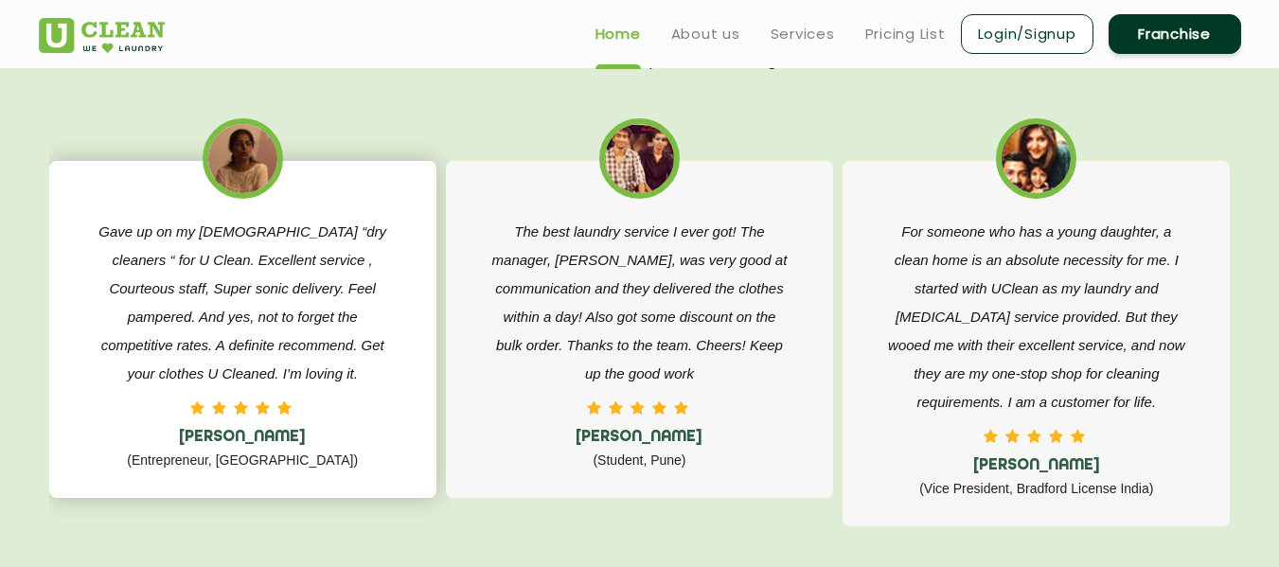
click at [355, 241] on p "Gave up on my [DEMOGRAPHIC_DATA] “dry cleaners “ for U Clean. Excellent service…" at bounding box center [243, 303] width 302 height 170
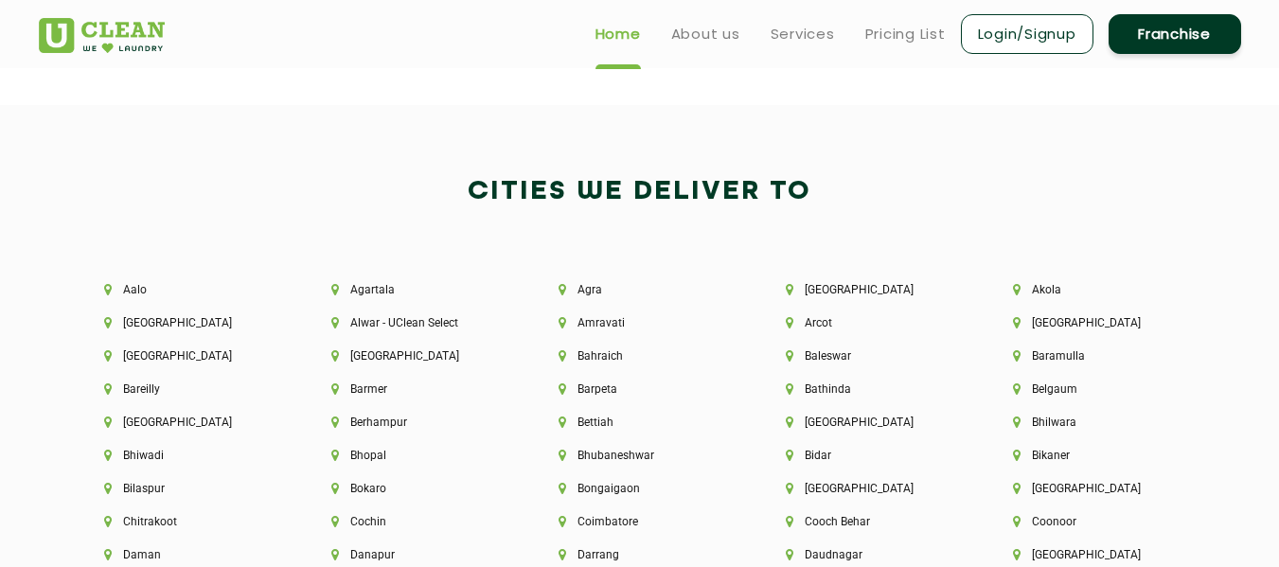
scroll to position [3885, 0]
